Goal: Task Accomplishment & Management: Manage account settings

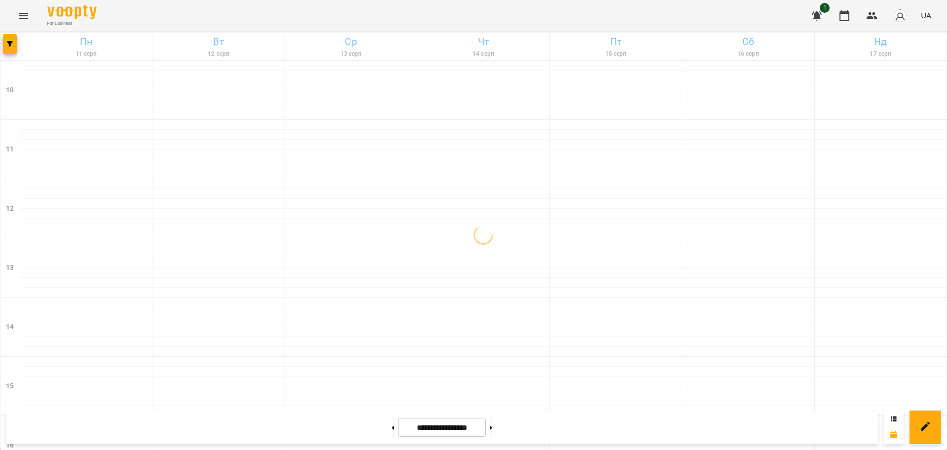
scroll to position [425, 0]
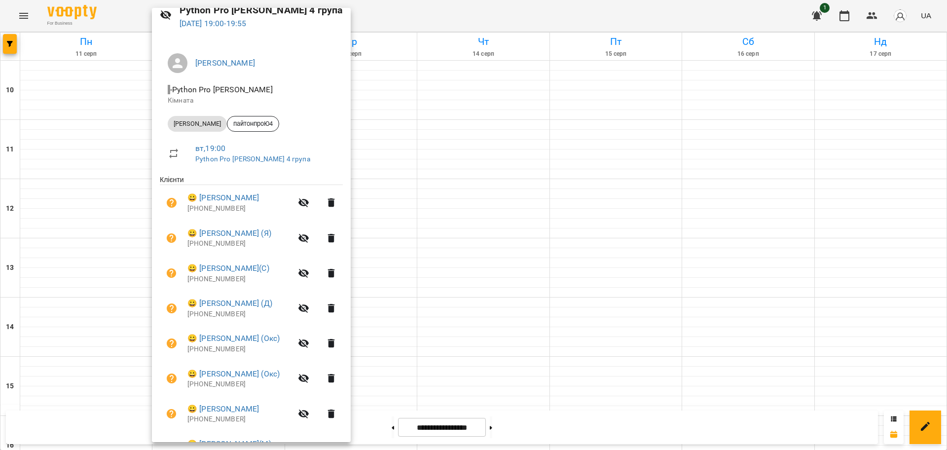
scroll to position [0, 0]
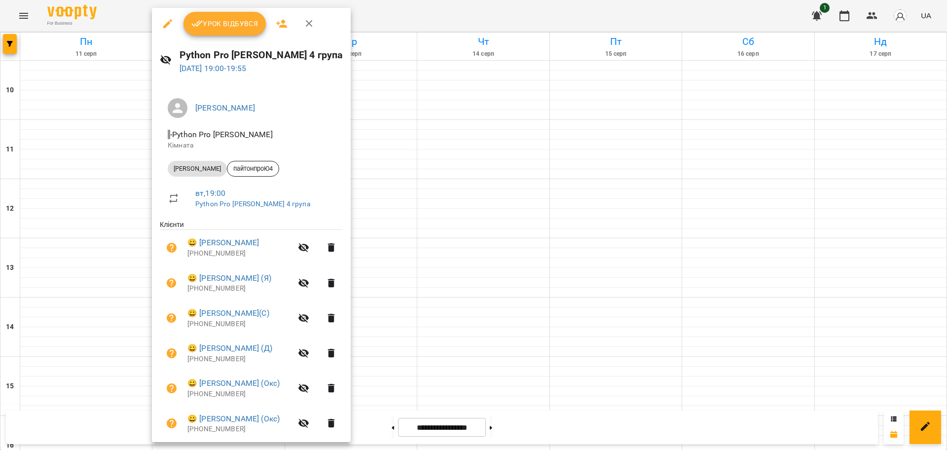
drag, startPoint x: 399, startPoint y: 15, endPoint x: 350, endPoint y: 67, distance: 71.5
click at [398, 16] on div at bounding box center [473, 225] width 947 height 450
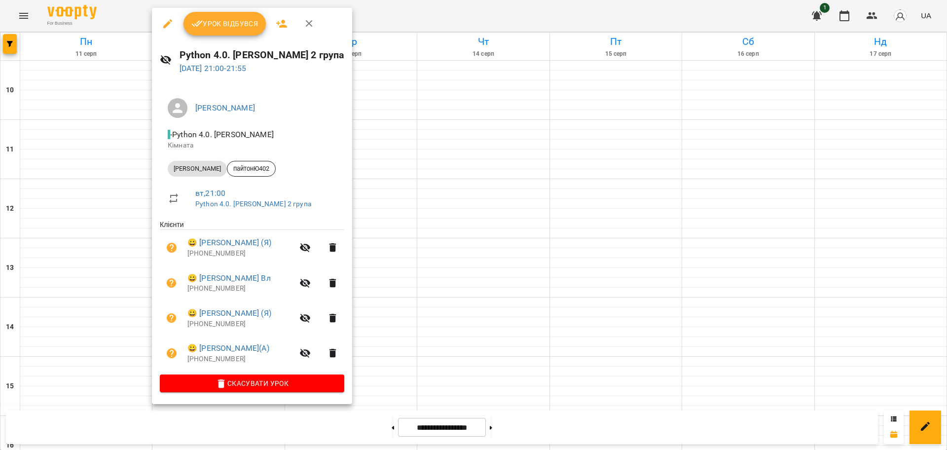
click at [233, 26] on span "Урок відбувся" at bounding box center [224, 24] width 67 height 12
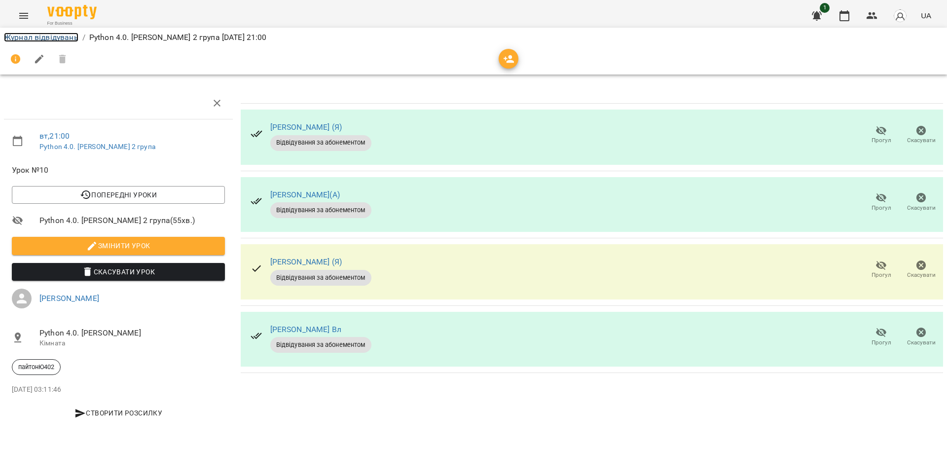
click at [60, 39] on link "Журнал відвідувань" at bounding box center [41, 37] width 75 height 9
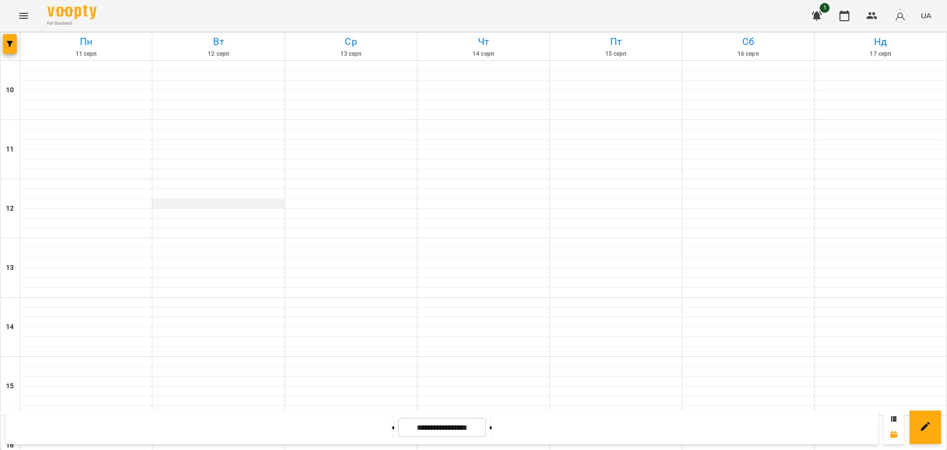
scroll to position [425, 0]
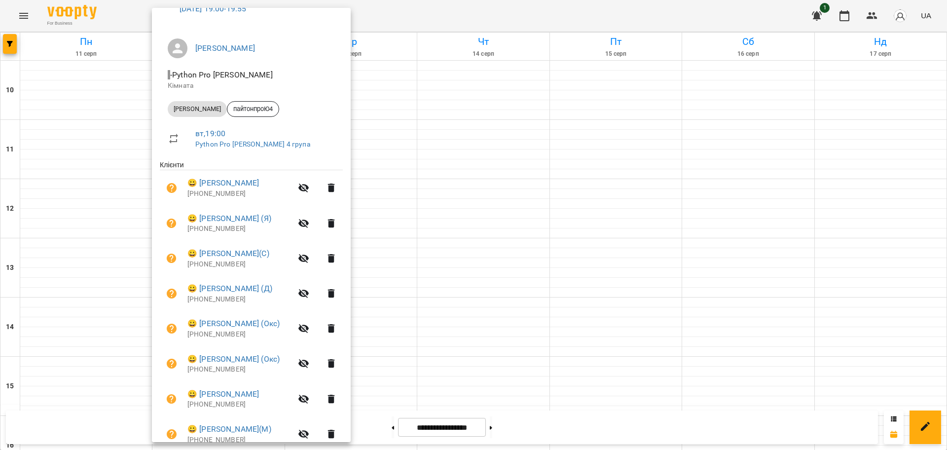
scroll to position [0, 0]
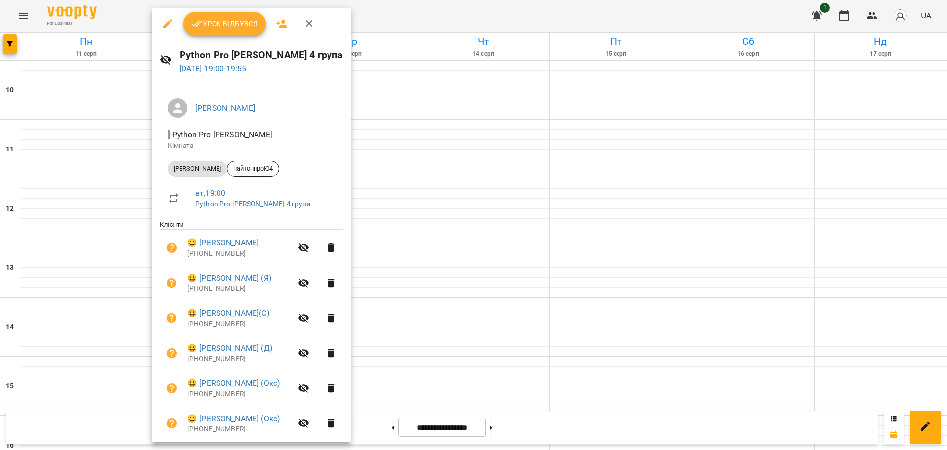
click at [217, 30] on button "Урок відбувся" at bounding box center [225, 24] width 83 height 24
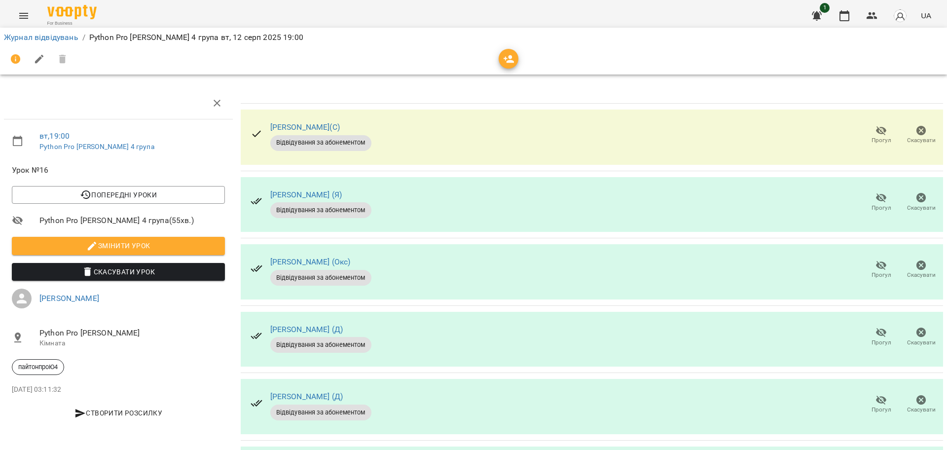
click at [876, 329] on icon "button" at bounding box center [882, 333] width 12 height 12
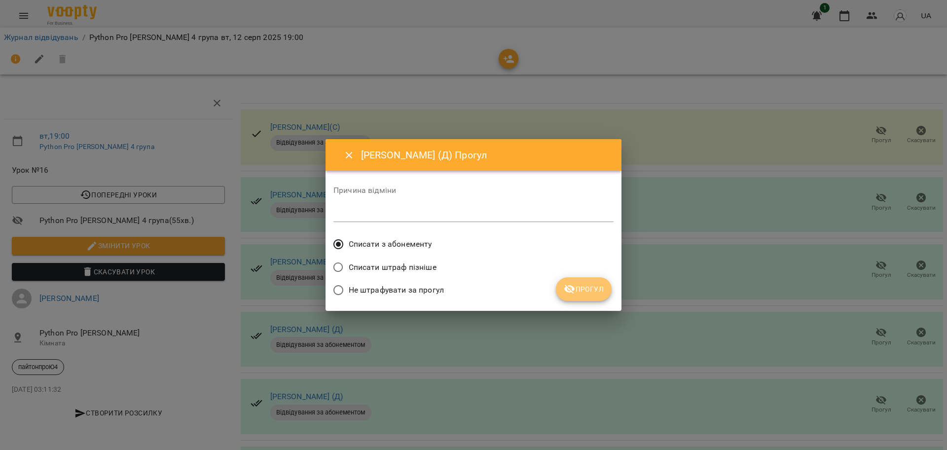
drag, startPoint x: 599, startPoint y: 285, endPoint x: 771, endPoint y: 378, distance: 195.6
click at [599, 285] on span "Прогул" at bounding box center [584, 289] width 40 height 12
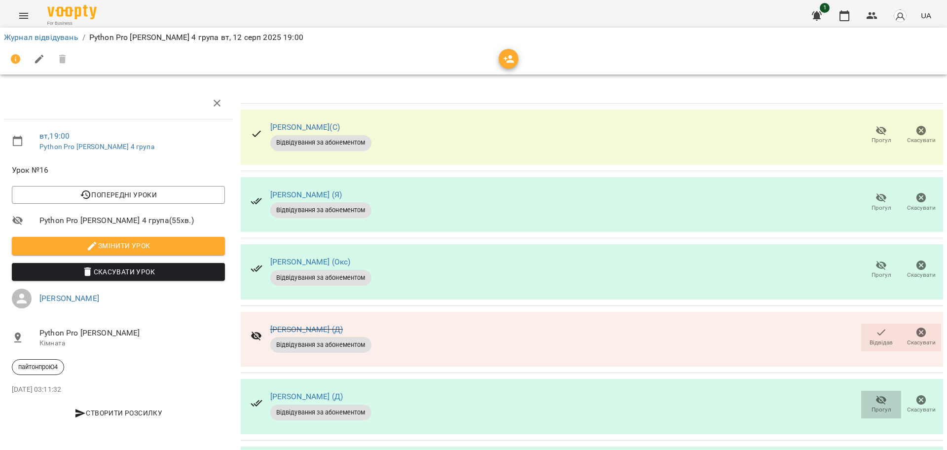
click at [879, 408] on span "Прогул" at bounding box center [882, 410] width 20 height 8
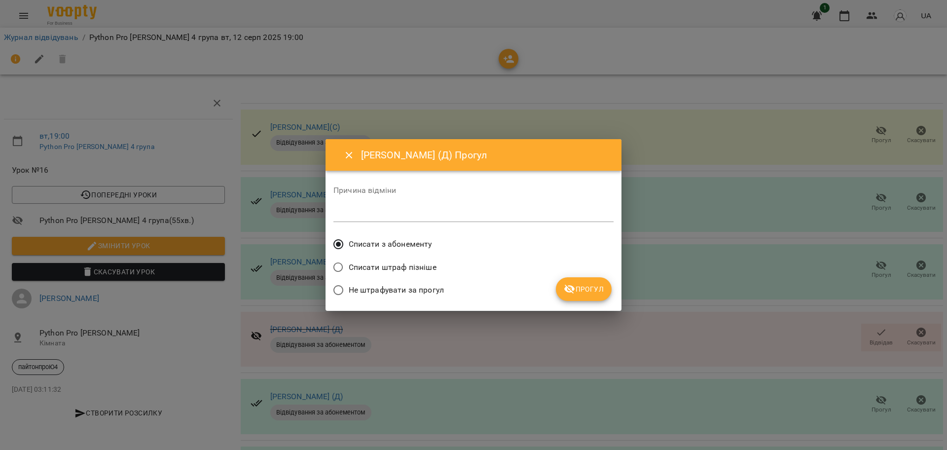
click at [585, 283] on span "Прогул" at bounding box center [584, 289] width 40 height 12
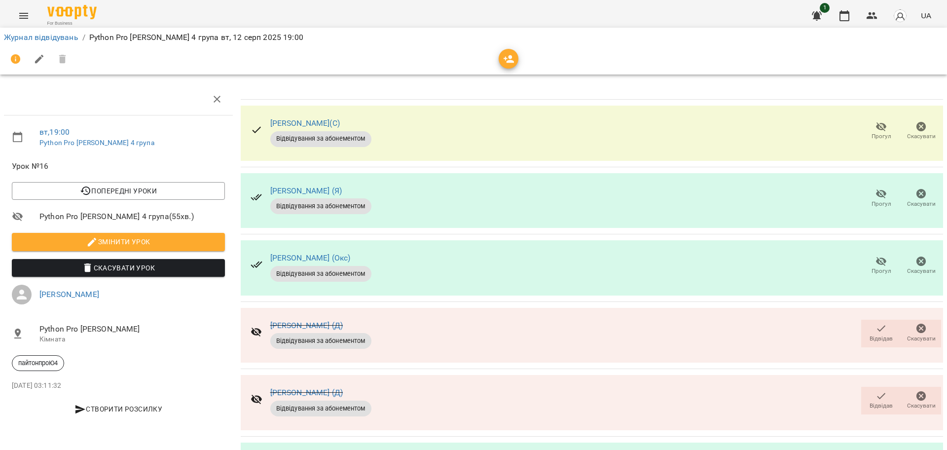
scroll to position [345, 0]
drag, startPoint x: 56, startPoint y: 38, endPoint x: 61, endPoint y: 12, distance: 27.1
click at [55, 38] on link "Журнал відвідувань" at bounding box center [41, 37] width 75 height 9
